Goal: Navigation & Orientation: Find specific page/section

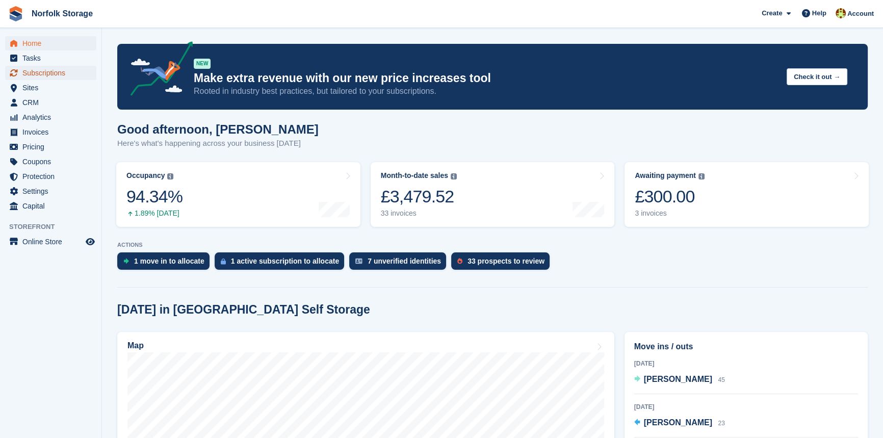
click at [51, 71] on span "Subscriptions" at bounding box center [52, 73] width 61 height 14
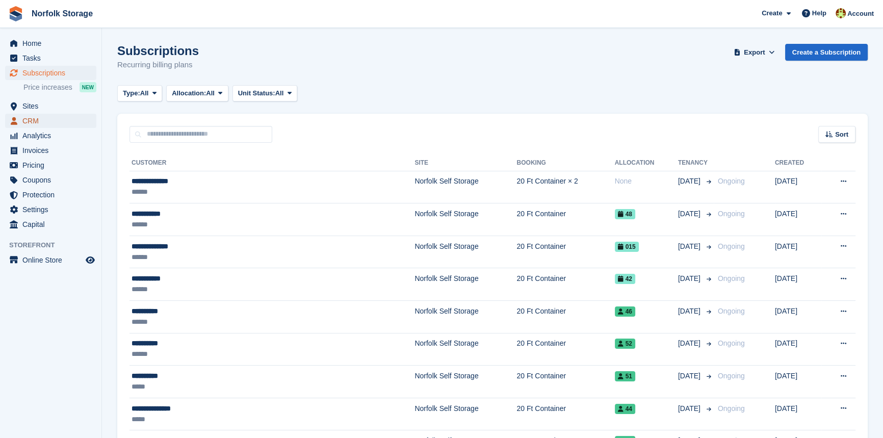
click at [40, 125] on span "CRM" at bounding box center [52, 121] width 61 height 14
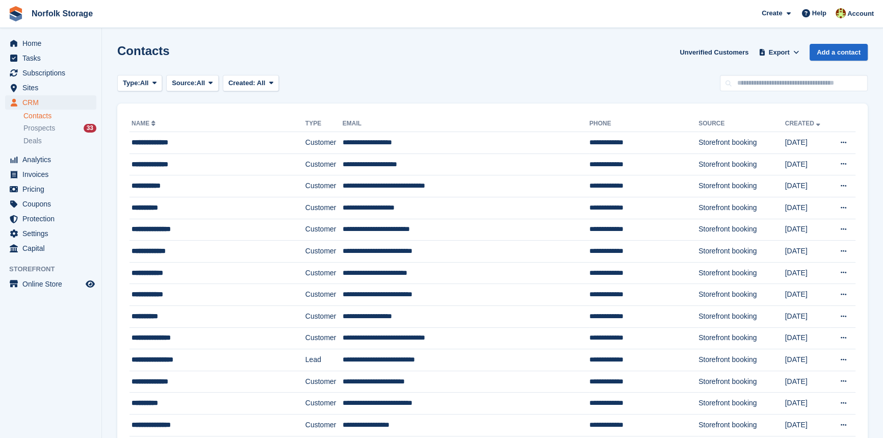
click at [153, 124] on link "Name" at bounding box center [144, 123] width 26 height 7
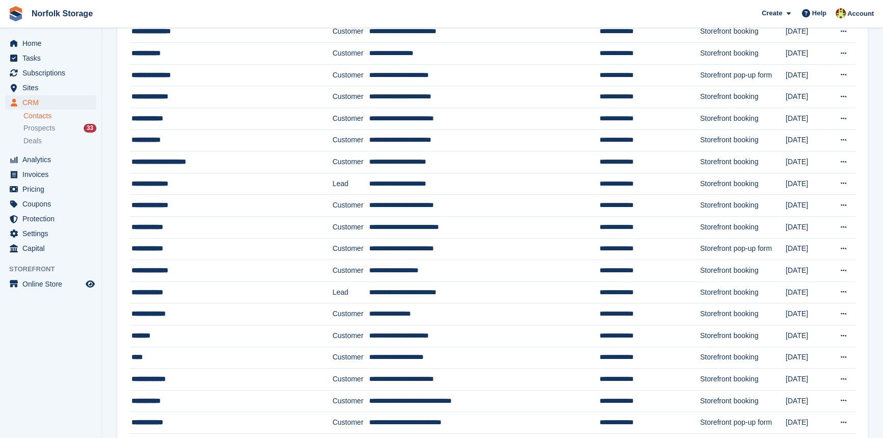
scroll to position [827, 0]
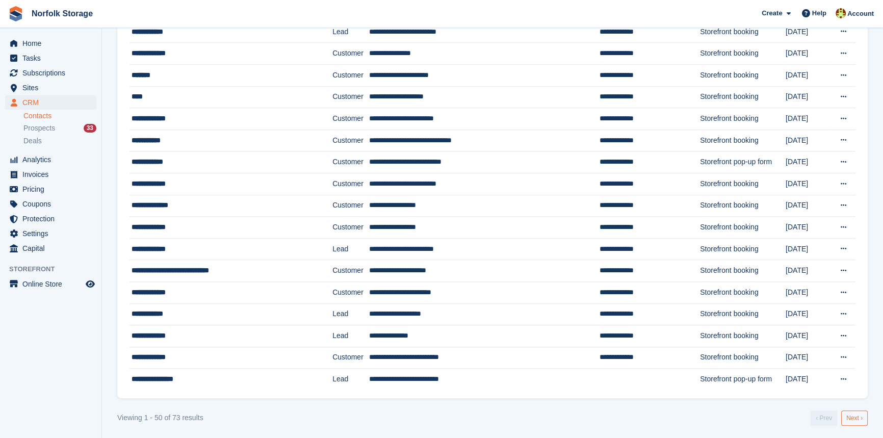
click at [857, 415] on link "Next ›" at bounding box center [854, 417] width 26 height 15
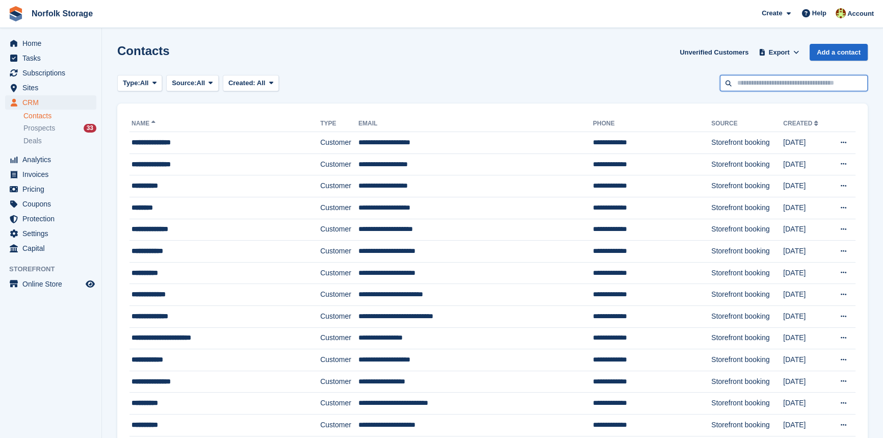
click at [775, 79] on input "text" at bounding box center [794, 83] width 148 height 17
type input "***"
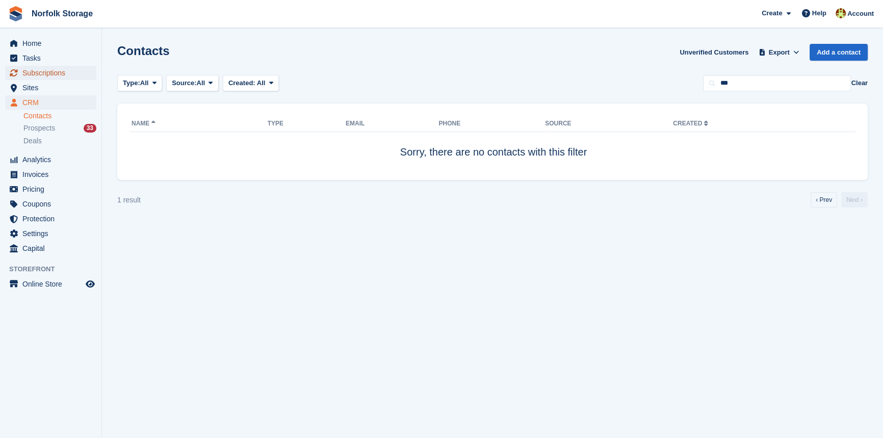
click at [52, 74] on span "Subscriptions" at bounding box center [52, 73] width 61 height 14
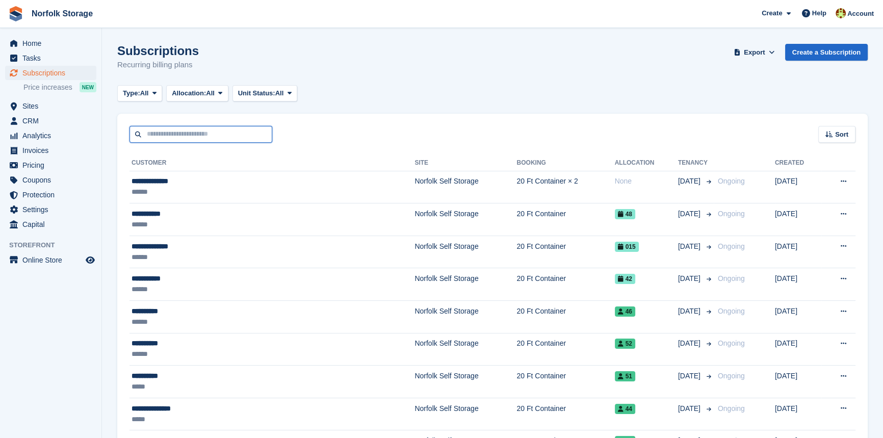
click at [176, 137] on input "text" at bounding box center [200, 134] width 143 height 17
click at [50, 103] on span "Sites" at bounding box center [52, 106] width 61 height 14
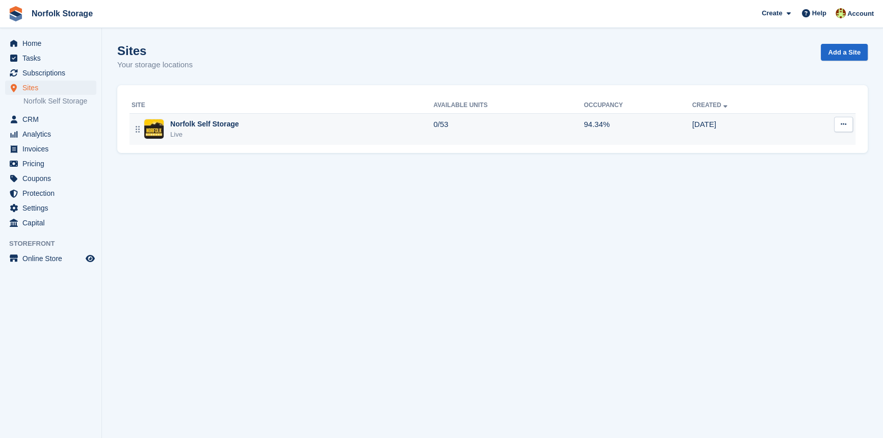
click at [229, 131] on div "Live" at bounding box center [204, 134] width 69 height 10
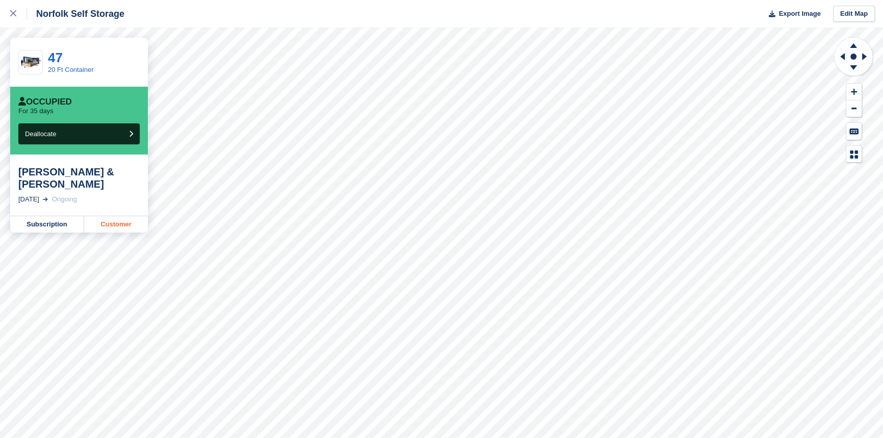
click at [123, 216] on link "Customer" at bounding box center [116, 224] width 64 height 16
click at [16, 15] on div at bounding box center [18, 14] width 17 height 12
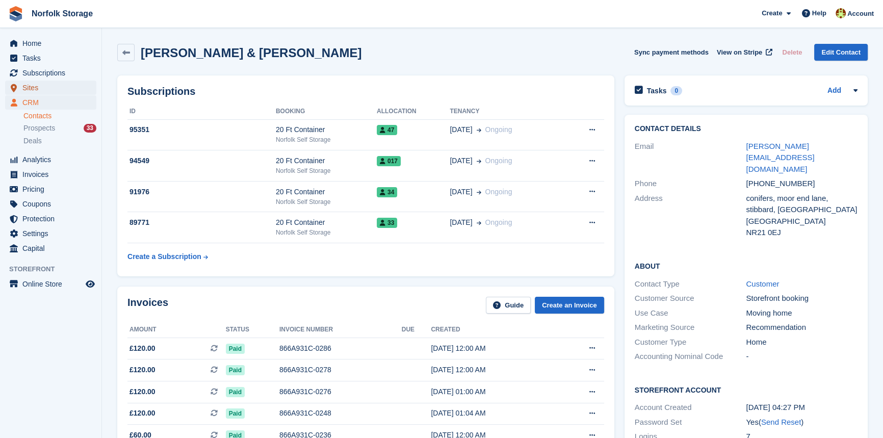
click at [44, 89] on span "Sites" at bounding box center [52, 88] width 61 height 14
